Goal: Contribute content: Contribute content

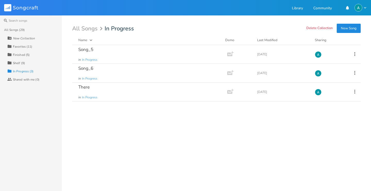
click at [33, 41] on div "New Collection" at bounding box center [34, 38] width 55 height 8
click at [33, 46] on div "Collection Favorites (11)" at bounding box center [34, 46] width 55 height 8
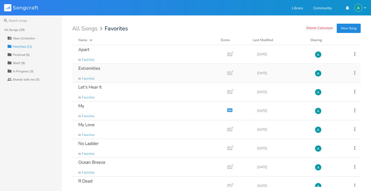
scroll to position [65, 0]
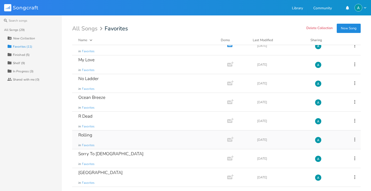
click at [116, 140] on div "Rolling in Favorites" at bounding box center [148, 139] width 141 height 19
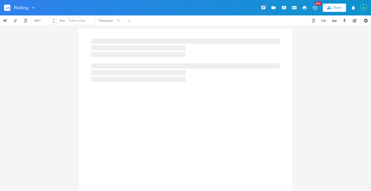
type input "100"
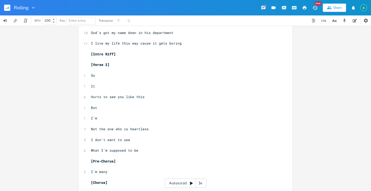
scroll to position [175, 0]
drag, startPoint x: 121, startPoint y: 138, endPoint x: 143, endPoint y: 138, distance: 21.9
click at [125, 138] on span "I don't want to see" at bounding box center [110, 139] width 39 height 5
type textarea "you again"
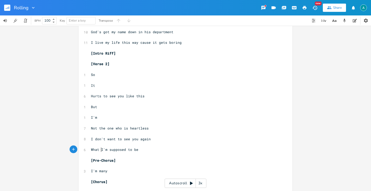
type textarea "What"
drag, startPoint x: 100, startPoint y: 149, endPoint x: 72, endPoint y: 149, distance: 27.3
click at [78, 149] on div "What xxxxxxxxxx ​ [Intro Riff] ​ [Verse 1] ​ 1 So ​ 1 I'm ​ 4 Still getting tim…" at bounding box center [185, 106] width 214 height 504
type textarea "I"
drag, startPoint x: 92, startPoint y: 150, endPoint x: 150, endPoint y: 143, distance: 58.6
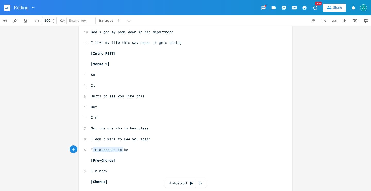
click at [148, 143] on div "​ [Intro Riff] ​ [Verse 1] ​ 1 So ​ 1 I'm ​ 4 Still getting time ​ 1 For ​ 1 Wh…" at bounding box center [183, 106] width 186 height 487
type textarea "m supposed to be"
drag, startPoint x: 141, startPoint y: 150, endPoint x: 93, endPoint y: 148, distance: 48.4
click at [92, 149] on pre "I'm supposed to be" at bounding box center [183, 149] width 186 height 5
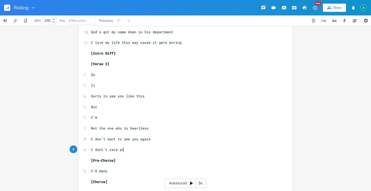
type textarea "dont't care ptr"
type textarea "to prte"
type textarea "etend friends"
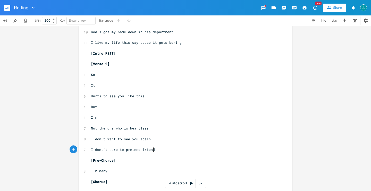
scroll to position [0, 21]
type textarea "to"
click at [172, 155] on pre "​" at bounding box center [183, 154] width 186 height 5
click at [170, 148] on pre "I dont't care to pretend to friends" at bounding box center [183, 149] width 186 height 5
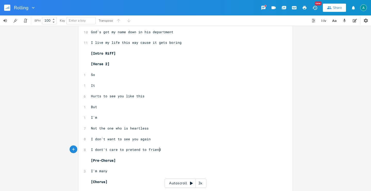
click at [144, 149] on span "I dont't care to pretend to friend" at bounding box center [126, 149] width 70 height 5
type textarea "a"
click at [221, 153] on pre "​" at bounding box center [183, 154] width 186 height 5
click at [104, 173] on span "I'm many" at bounding box center [99, 171] width 16 height 5
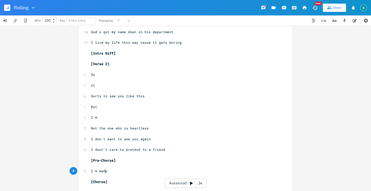
click at [104, 173] on span "I'm many" at bounding box center [99, 171] width 16 height 5
type textarea "Trust is just what I sy"
type textarea "ay"
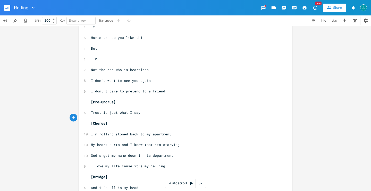
scroll to position [234, 0]
click at [113, 144] on span "My heart hurts and I know that its starving" at bounding box center [135, 144] width 89 height 5
type textarea "hurts"
click at [113, 144] on span "My heart hurts and I know that its starving" at bounding box center [135, 144] width 89 height 5
type textarea "'s empty"
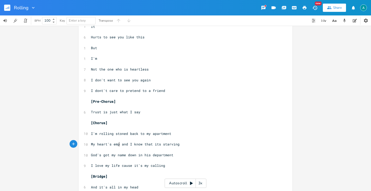
scroll to position [0, 13]
click at [138, 167] on span "I love my life cause it's my calling" at bounding box center [128, 165] width 74 height 5
type textarea "is"
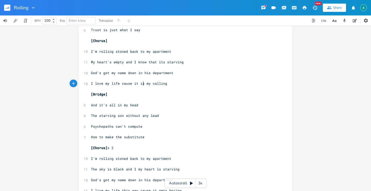
scroll to position [318, 0]
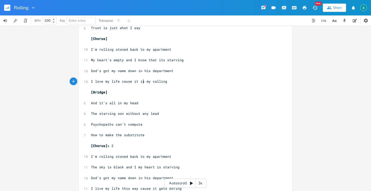
click at [145, 113] on span "The starving son without any lead" at bounding box center [125, 113] width 68 height 5
type textarea "iron or"
click at [110, 125] on span "Psychopaths can't compute" at bounding box center [116, 124] width 51 height 5
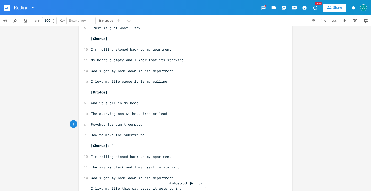
type textarea "just"
type textarea "path"
click at [90, 125] on pre "Psychopath can't compute" at bounding box center [183, 124] width 186 height 5
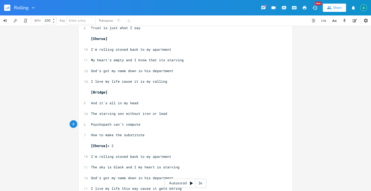
click at [91, 125] on span "Psychopath can't compute" at bounding box center [115, 124] width 49 height 5
type textarea "A p"
click at [116, 136] on span "How to make the substitute" at bounding box center [118, 135] width 54 height 5
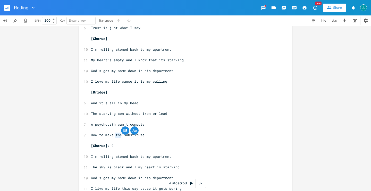
type textarea "a"
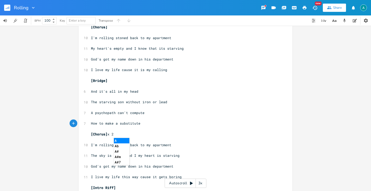
scroll to position [333, 0]
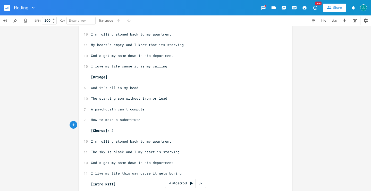
click at [185, 127] on pre "​" at bounding box center [183, 124] width 186 height 5
click at [134, 151] on span "The sky is black and I my heart is starving" at bounding box center [135, 152] width 89 height 5
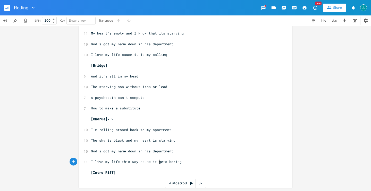
click at [158, 162] on span "I live my life this way cause it gets boring" at bounding box center [136, 161] width 91 height 5
type textarea "is"
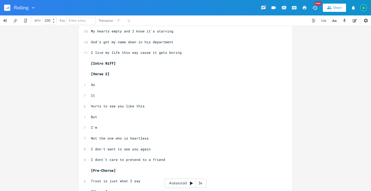
scroll to position [165, 0]
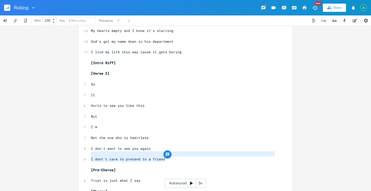
type textarea "I don't want to see you again I dont't care to pretend to a friend"
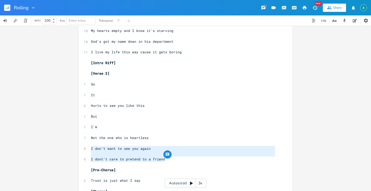
drag, startPoint x: 165, startPoint y: 161, endPoint x: 76, endPoint y: 146, distance: 91.0
click at [76, 146] on div "I don't want to see you again I dont't care to pretend to a friend x ​ [Intro R…" at bounding box center [185, 108] width 371 height 165
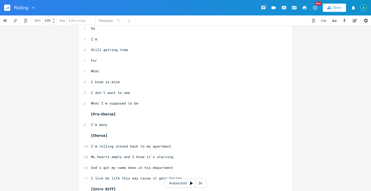
scroll to position [22, 0]
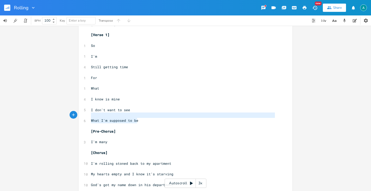
type textarea "I don't want to see What I'm supposed to be"
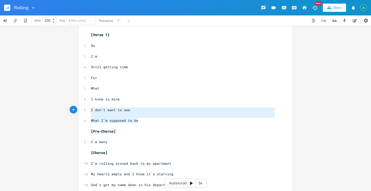
drag, startPoint x: 139, startPoint y: 119, endPoint x: 82, endPoint y: 111, distance: 57.5
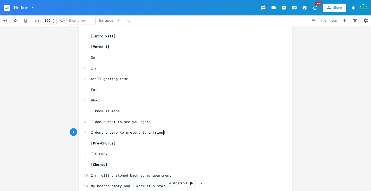
scroll to position [10, 0]
click at [104, 154] on span "I'm many" at bounding box center [99, 154] width 16 height 5
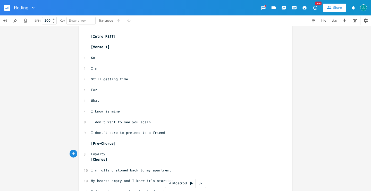
type textarea "Loyalty &"
type textarea "and"
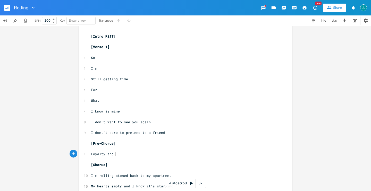
click at [131, 153] on pre "Loyalty and" at bounding box center [183, 153] width 186 height 5
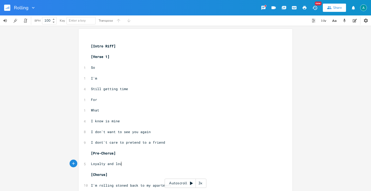
scroll to position [0, 6]
type textarea "love is plenty"
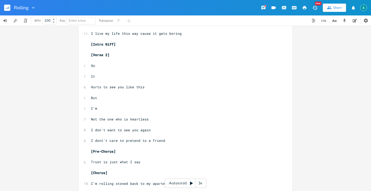
scroll to position [191, 0]
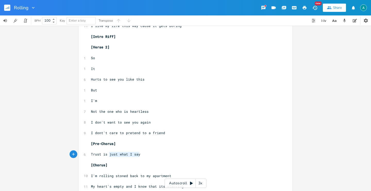
drag, startPoint x: 107, startPoint y: 155, endPoint x: 155, endPoint y: 153, distance: 47.4
click at [154, 153] on pre "Trust is just what I say" at bounding box center [183, 154] width 186 height 5
type textarea "how ou"
type textarea "you can pay"
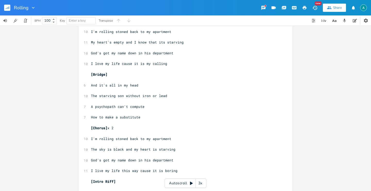
scroll to position [345, 0]
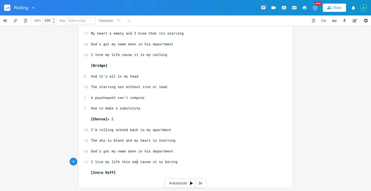
type textarea "cause it is boring"
drag, startPoint x: 136, startPoint y: 161, endPoint x: 186, endPoint y: 161, distance: 50.2
click at [186, 161] on pre "I live my life this way cause it is boring" at bounding box center [183, 161] width 186 height 5
type textarea "e"
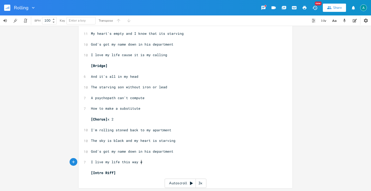
scroll to position [0, 2]
type textarea ", everything else is boring"
drag, startPoint x: 171, startPoint y: 164, endPoint x: 140, endPoint y: 161, distance: 30.5
click at [140, 162] on span "I live my life this way, everything else is boring" at bounding box center [142, 162] width 103 height 5
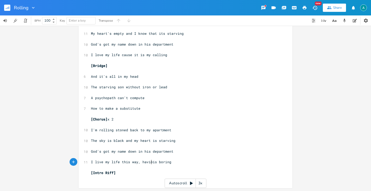
type textarea "having"
type textarea "cause fun"
click at [153, 164] on pre "I live my life this way, cause fun is boring" at bounding box center [183, 161] width 186 height 5
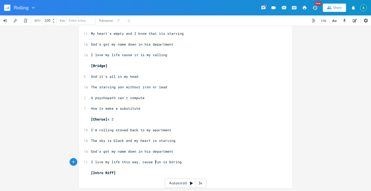
click at [153, 164] on pre "I live my life this way, cause fun is boring" at bounding box center [183, 161] width 186 height 5
type textarea "it's"
type textarea "all"
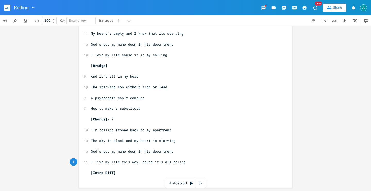
click at [142, 161] on span "I live my life this way, cause it's all boring" at bounding box center [138, 162] width 95 height 5
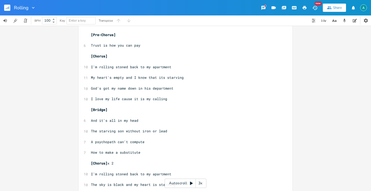
type textarea "c"
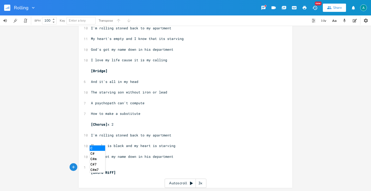
scroll to position [339, 0]
type textarea "I live my life this way, cause it's all boring"
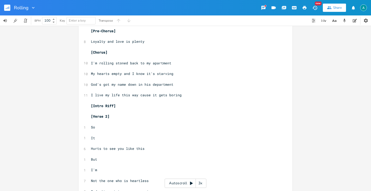
scroll to position [116, 0]
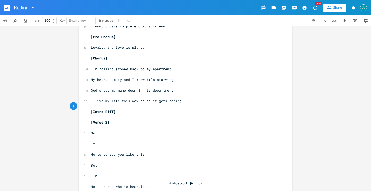
click at [162, 104] on pre "​" at bounding box center [183, 106] width 186 height 5
click at [161, 103] on span "I live my life this way cause it gets boring" at bounding box center [136, 101] width 91 height 5
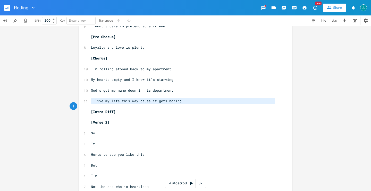
click at [161, 103] on span "I live my life this way cause it gets boring" at bounding box center [136, 101] width 91 height 5
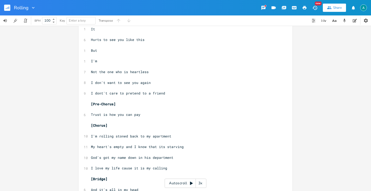
scroll to position [241, 0]
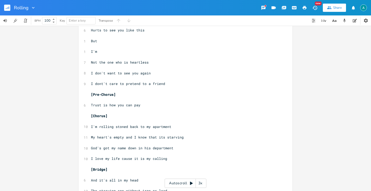
type textarea "I live my life this way cause it gets boring"
click at [5, 8] on rect "button" at bounding box center [7, 8] width 6 height 6
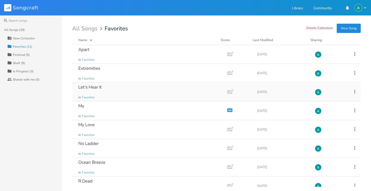
click at [102, 94] on div "Let's Hear It in Favorites" at bounding box center [148, 92] width 141 height 19
click at [25, 70] on div "In Progress (3)" at bounding box center [23, 71] width 21 height 3
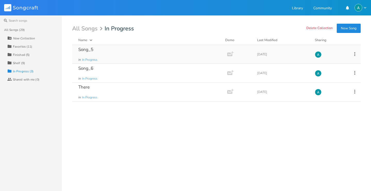
click at [113, 57] on div "Song_5 in In Progress" at bounding box center [148, 54] width 141 height 19
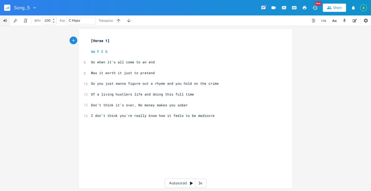
click at [4, 16] on button "button" at bounding box center [5, 20] width 10 height 10
click at [6, 5] on rect "button" at bounding box center [7, 8] width 6 height 6
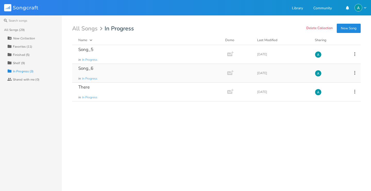
click at [122, 68] on div "Song_6 in In Progress" at bounding box center [148, 73] width 141 height 19
click at [107, 87] on div "There in In Progress" at bounding box center [148, 92] width 141 height 19
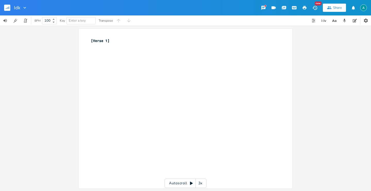
type input "Idk"
click at [133, 76] on div "xxxxxxxxxx [Verse 1] ​" at bounding box center [189, 113] width 199 height 153
click at [344, 22] on icon "button" at bounding box center [344, 21] width 3 height 4
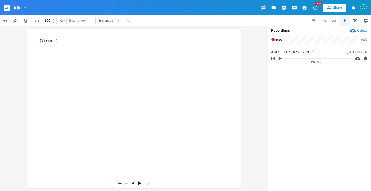
click at [278, 59] on icon "button" at bounding box center [279, 59] width 3 height 4
click at [365, 58] on icon "button" at bounding box center [365, 59] width 3 height 4
click at [357, 32] on div "Upload" at bounding box center [362, 31] width 10 height 4
